Goal: Book appointment/travel/reservation

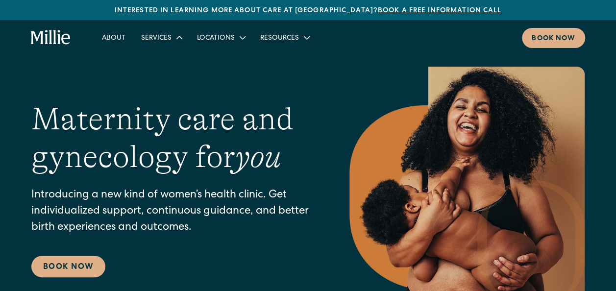
click at [170, 38] on div "Services" at bounding box center [156, 38] width 30 height 10
click at [175, 100] on link "Classes & Other Support" at bounding box center [189, 94] width 105 height 16
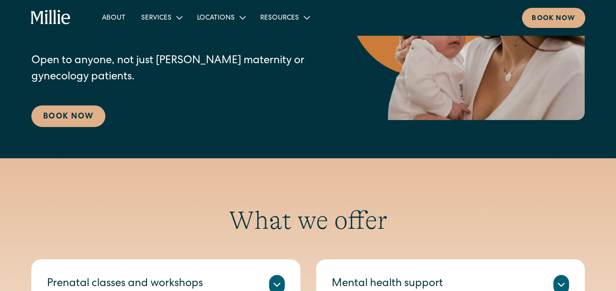
scroll to position [164, 0]
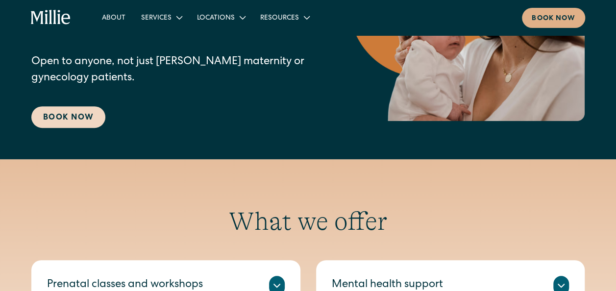
click at [76, 117] on link "Book Now" at bounding box center [68, 117] width 74 height 22
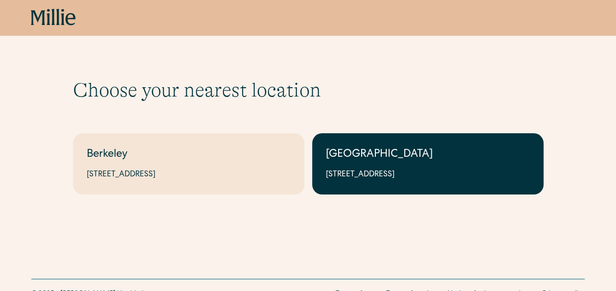
click at [400, 137] on link "South Bay 1471 Saratoga Ave, Suite 101, San Jose, CA 95129" at bounding box center [427, 163] width 231 height 61
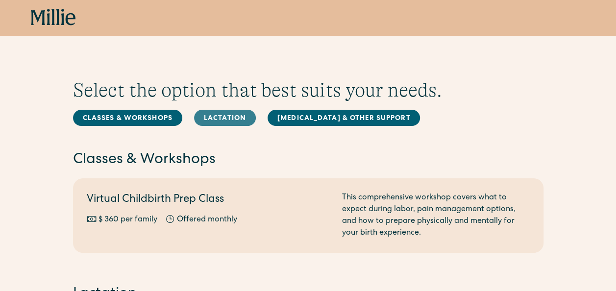
click at [233, 114] on link "Lactation" at bounding box center [225, 118] width 62 height 16
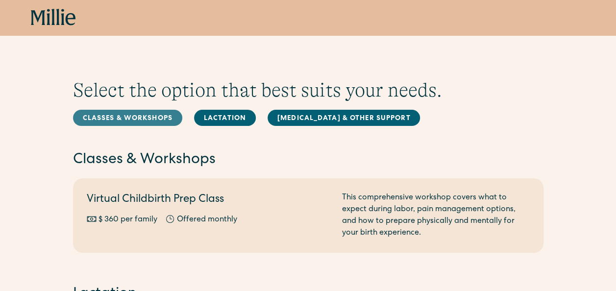
click at [143, 119] on link "Classes & Workshops" at bounding box center [127, 118] width 109 height 16
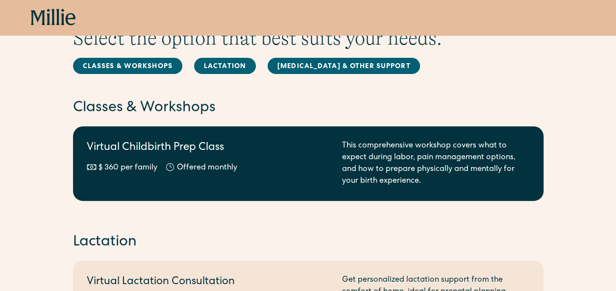
scroll to position [71, 0]
